Goal: Transaction & Acquisition: Purchase product/service

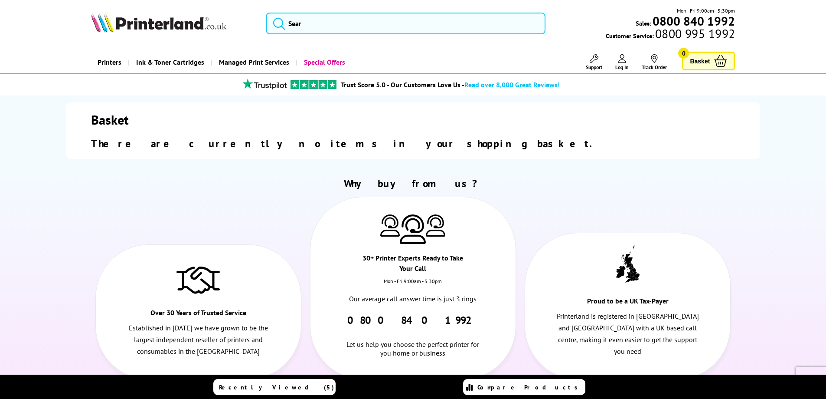
click at [180, 23] on img at bounding box center [158, 22] width 135 height 19
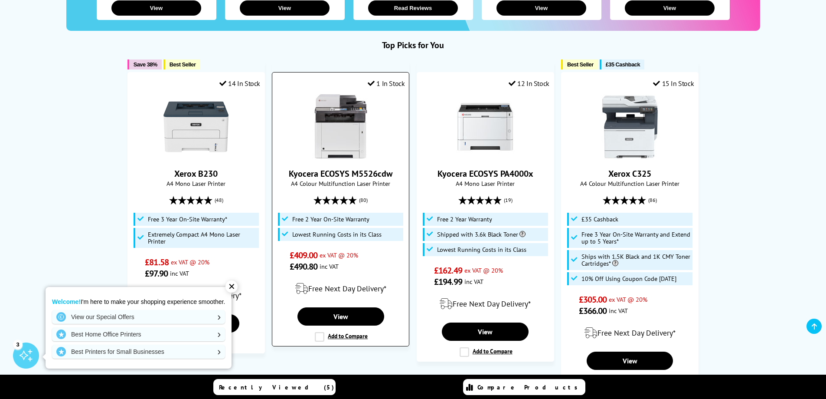
scroll to position [434, 0]
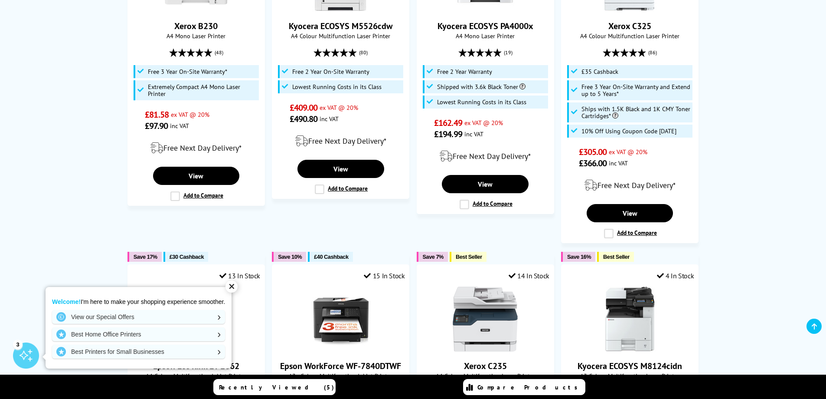
click at [232, 287] on div "✕" at bounding box center [231, 286] width 12 height 12
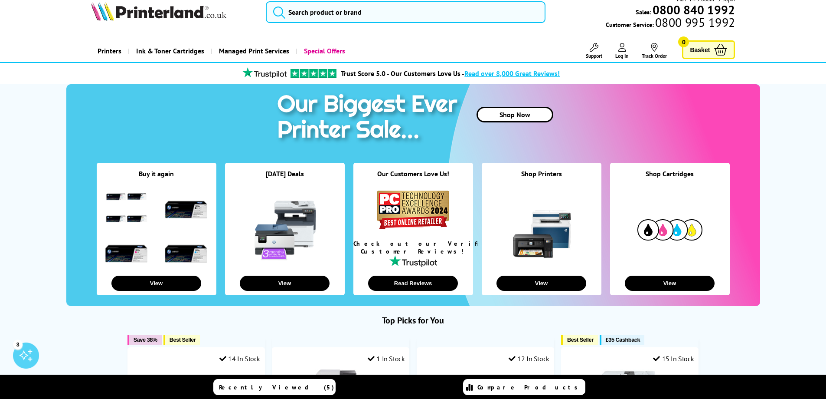
scroll to position [0, 0]
